Goal: Contribute content

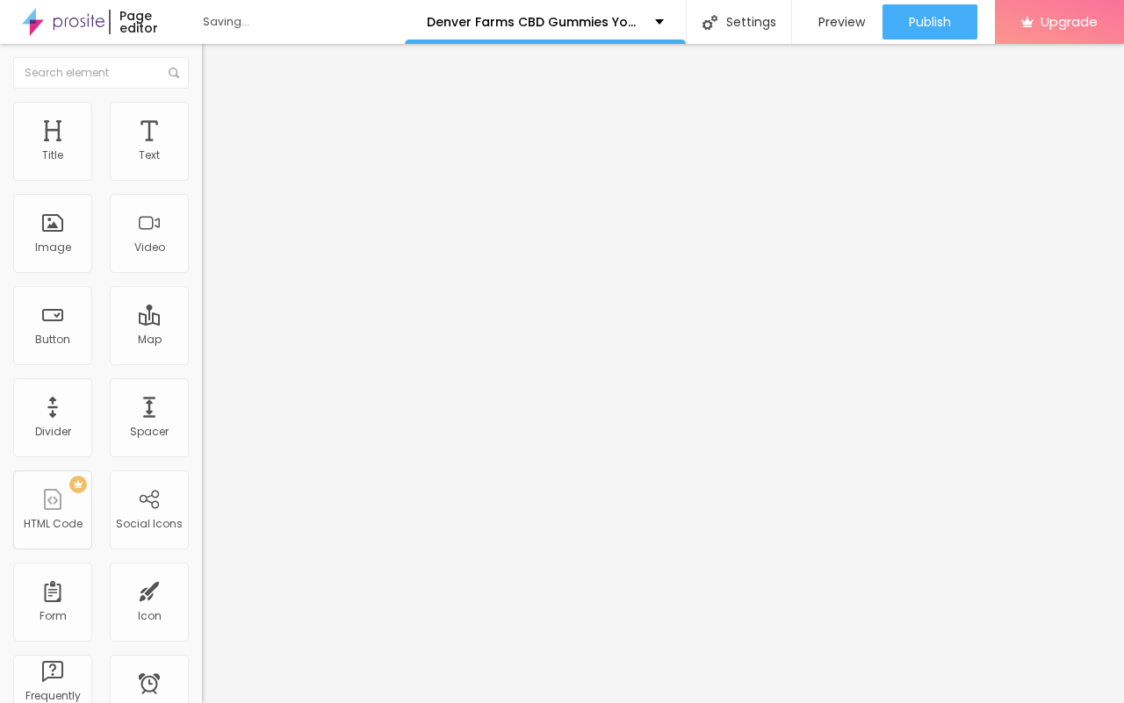
click at [202, 165] on input "entre em contato" at bounding box center [307, 157] width 211 height 18
paste input "Denver Farms CBD Gummies address a characteristic health answer for the individ…"
paste input "👇❗❗𝐒𝐡𝐨𝐩𝐍𝐨𝐰❗❗👇"
type input "👇❗❗𝐒𝐡𝐨𝐩𝐍𝐨𝐰❗❗👇"
click at [202, 358] on input "https://" at bounding box center [307, 353] width 211 height 18
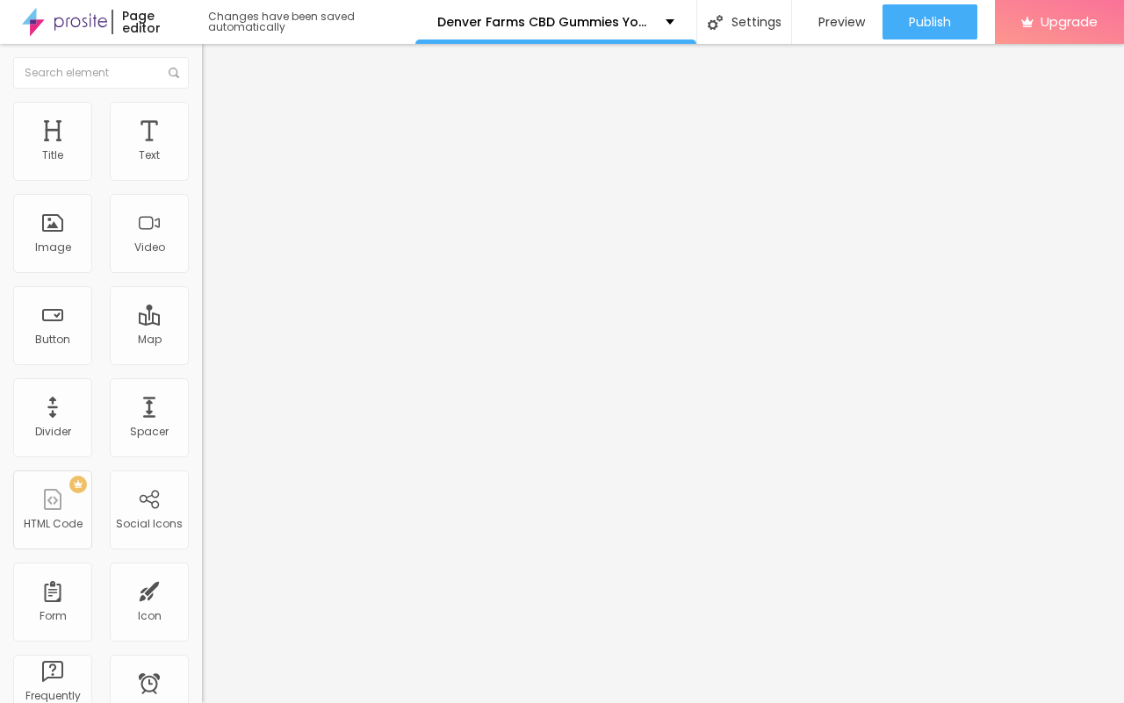
paste input "[DOMAIN_NAME][URL]"
type input "[URL][DOMAIN_NAME]"
click at [202, 151] on span "Change image" at bounding box center [249, 143] width 94 height 15
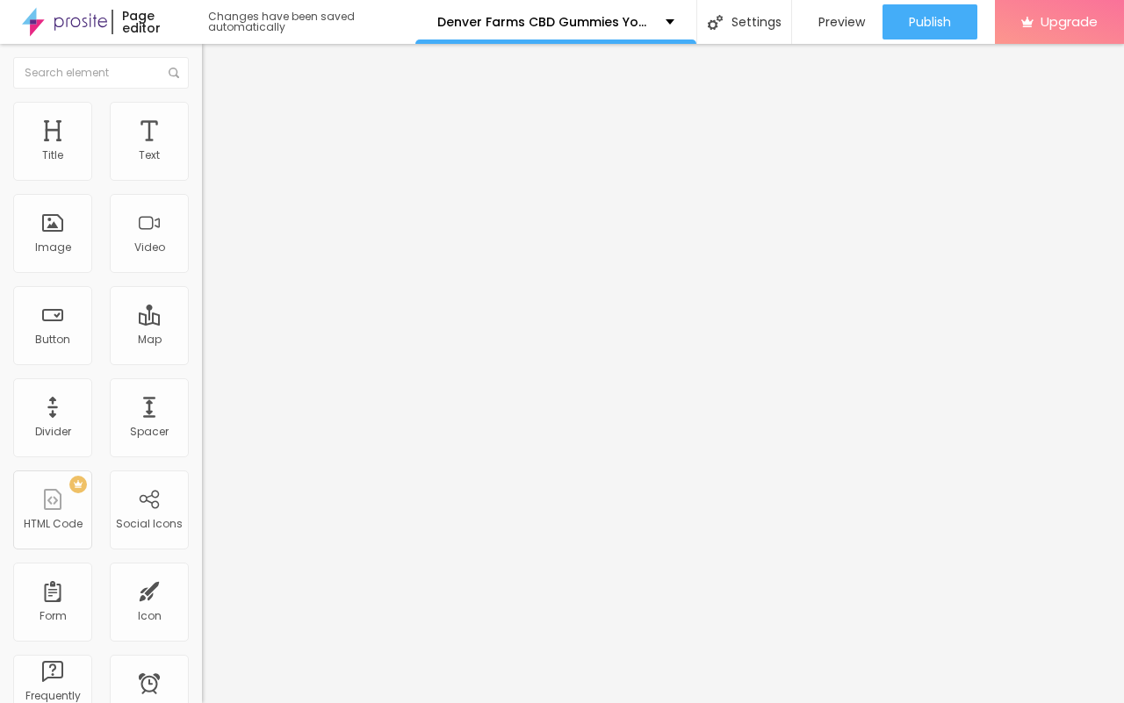
drag, startPoint x: 191, startPoint y: 250, endPoint x: 613, endPoint y: 532, distance: 507.0
click at [202, 360] on input "https://" at bounding box center [307, 351] width 211 height 18
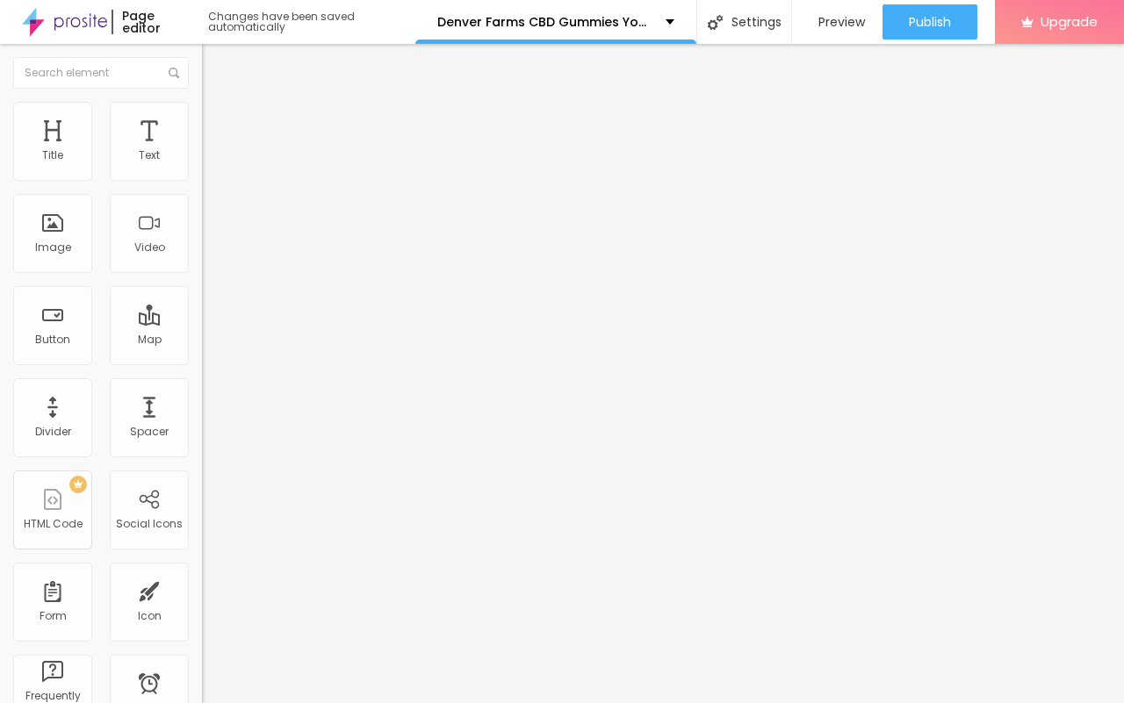
paste input "[DOMAIN_NAME][URL]"
type input "[URL][DOMAIN_NAME]"
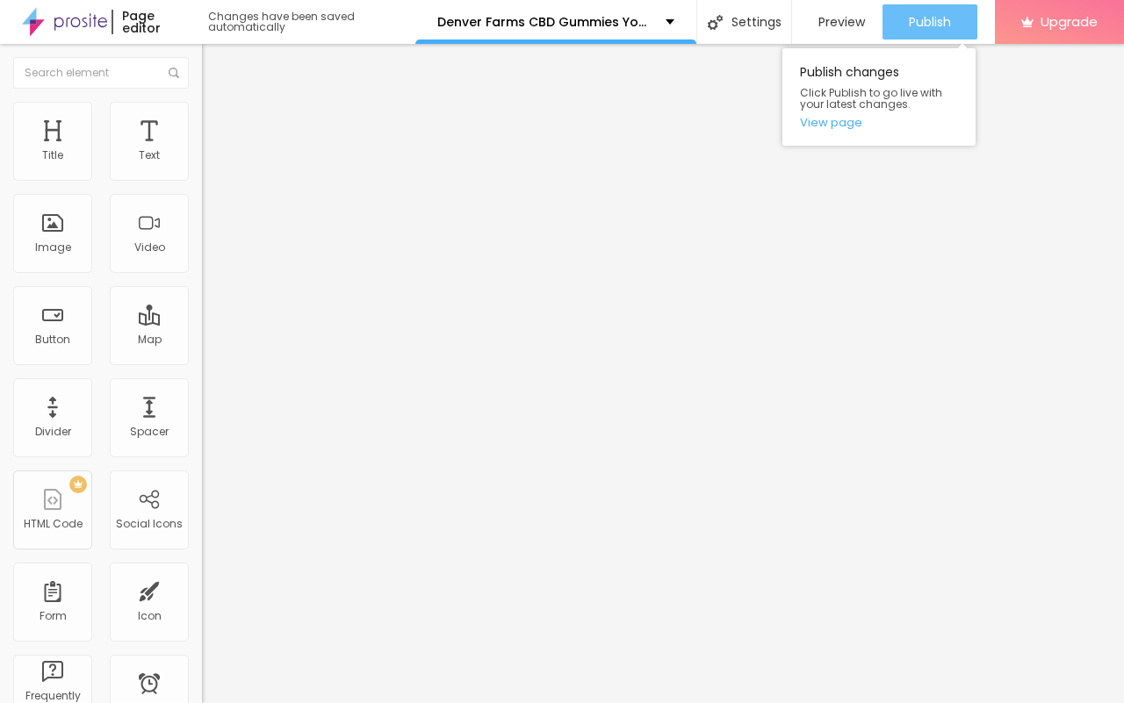
click at [885, 22] on button "Publish" at bounding box center [929, 21] width 95 height 35
click at [885, 28] on span "Publish" at bounding box center [930, 22] width 42 height 14
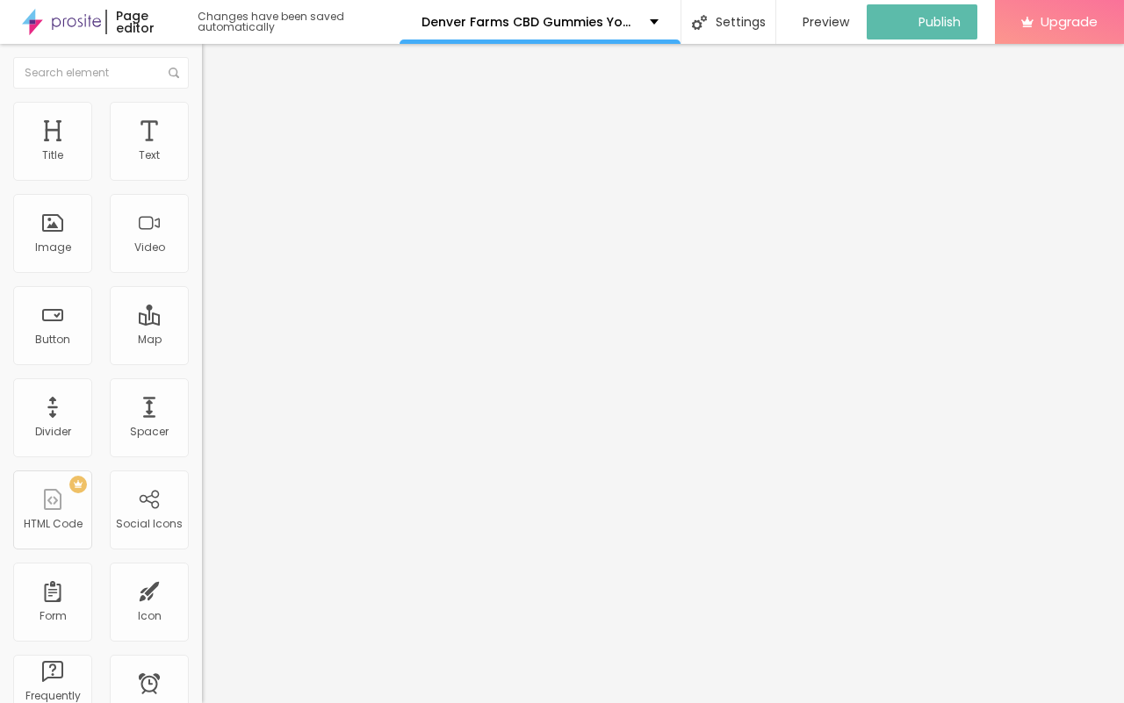
click at [88, 25] on img at bounding box center [61, 22] width 79 height 44
